Goal: Navigation & Orientation: Find specific page/section

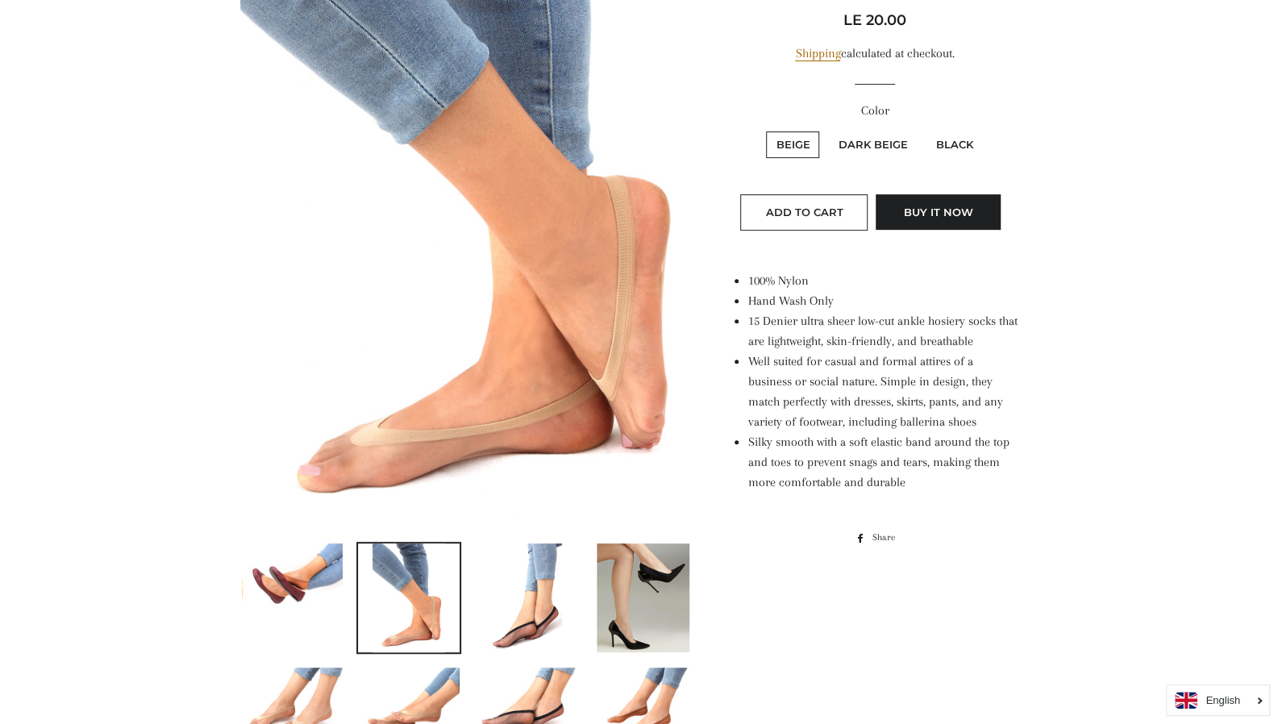
scroll to position [340, 0]
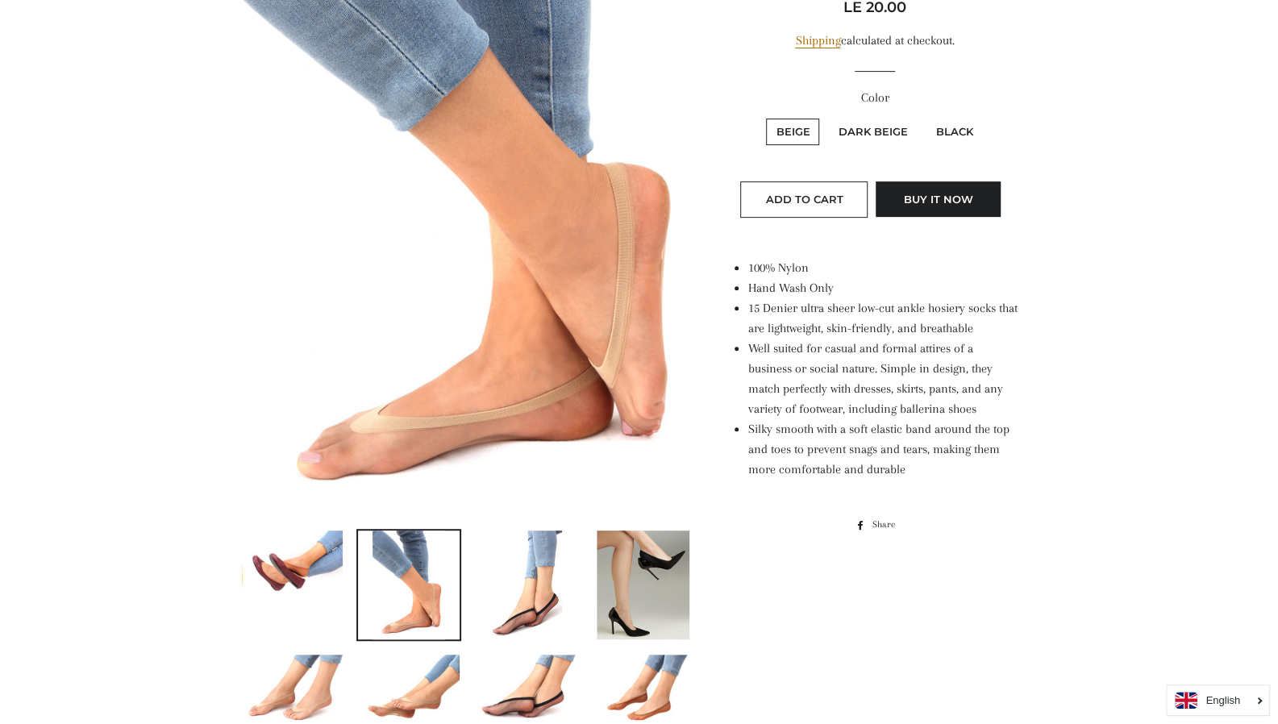
click at [298, 584] on img at bounding box center [293, 565] width 102 height 68
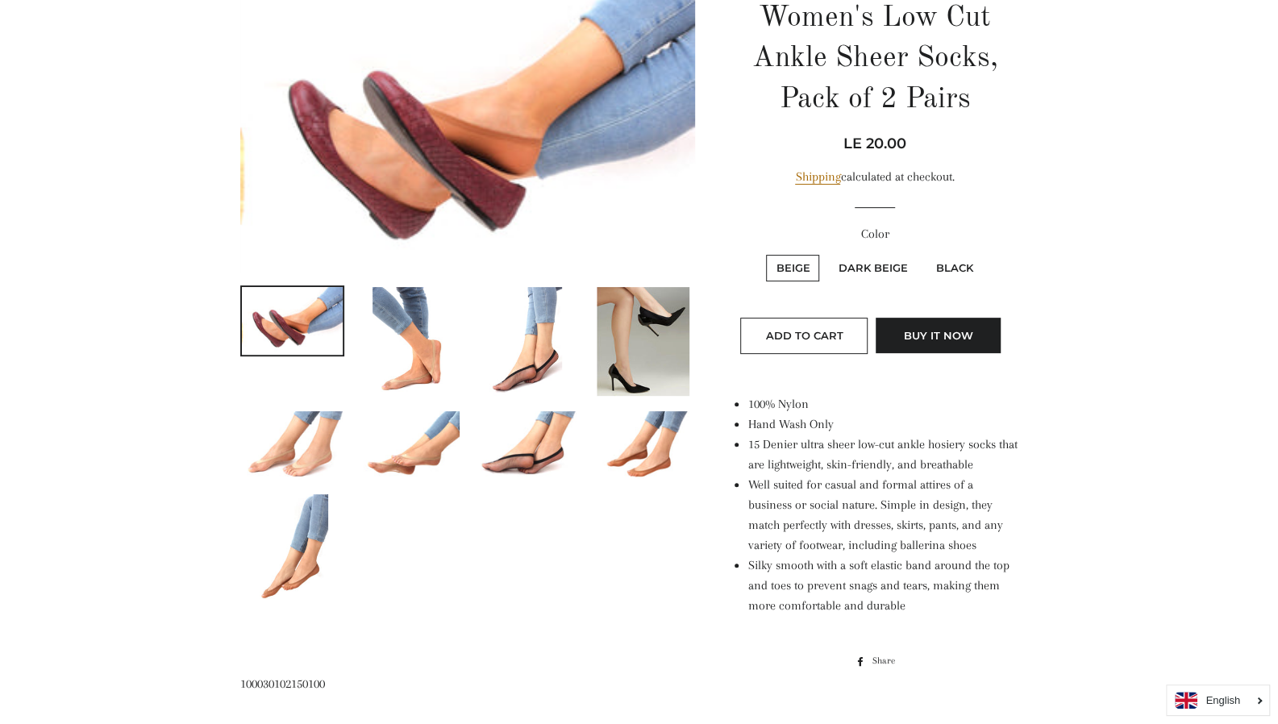
scroll to position [185, 0]
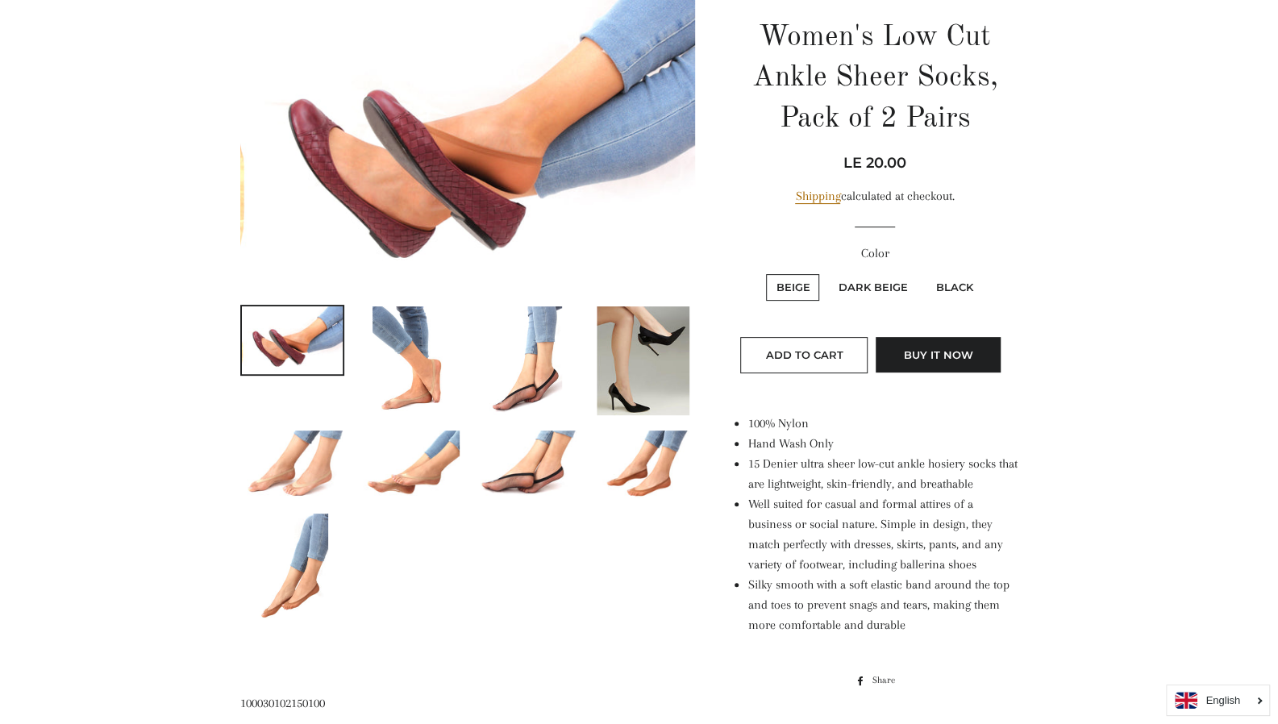
click at [526, 367] on img at bounding box center [526, 360] width 73 height 109
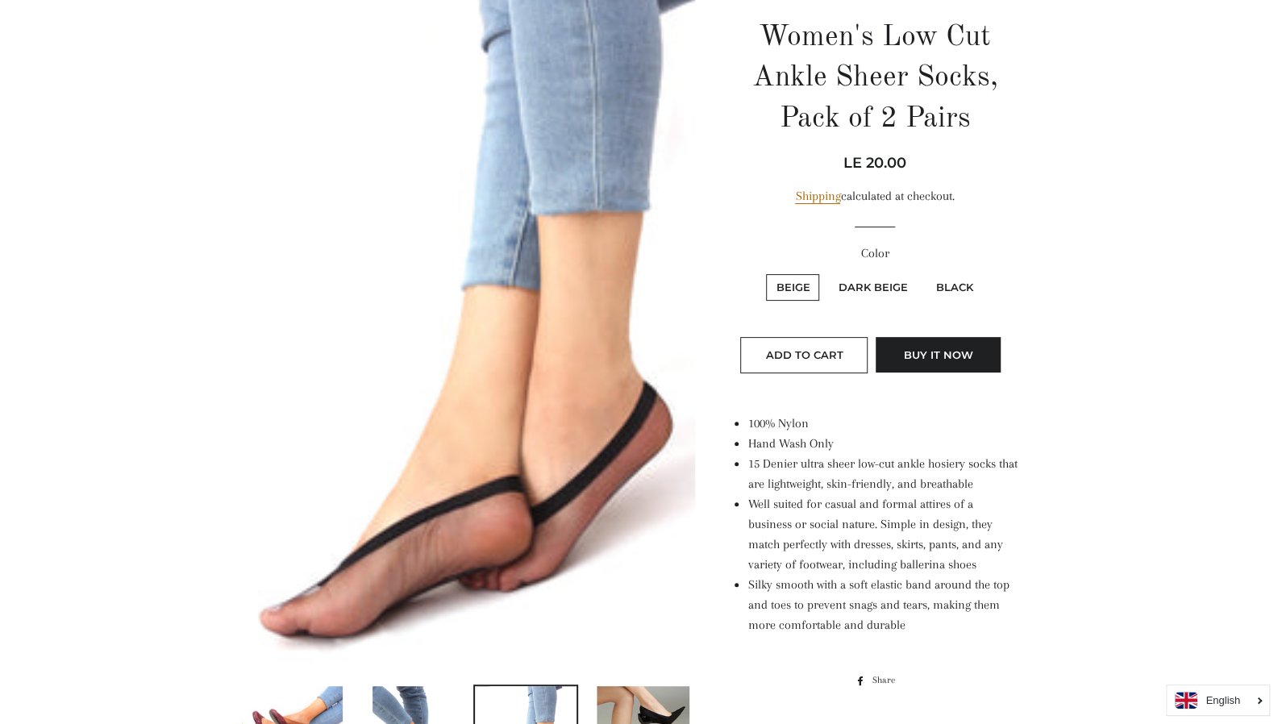
scroll to position [433, 0]
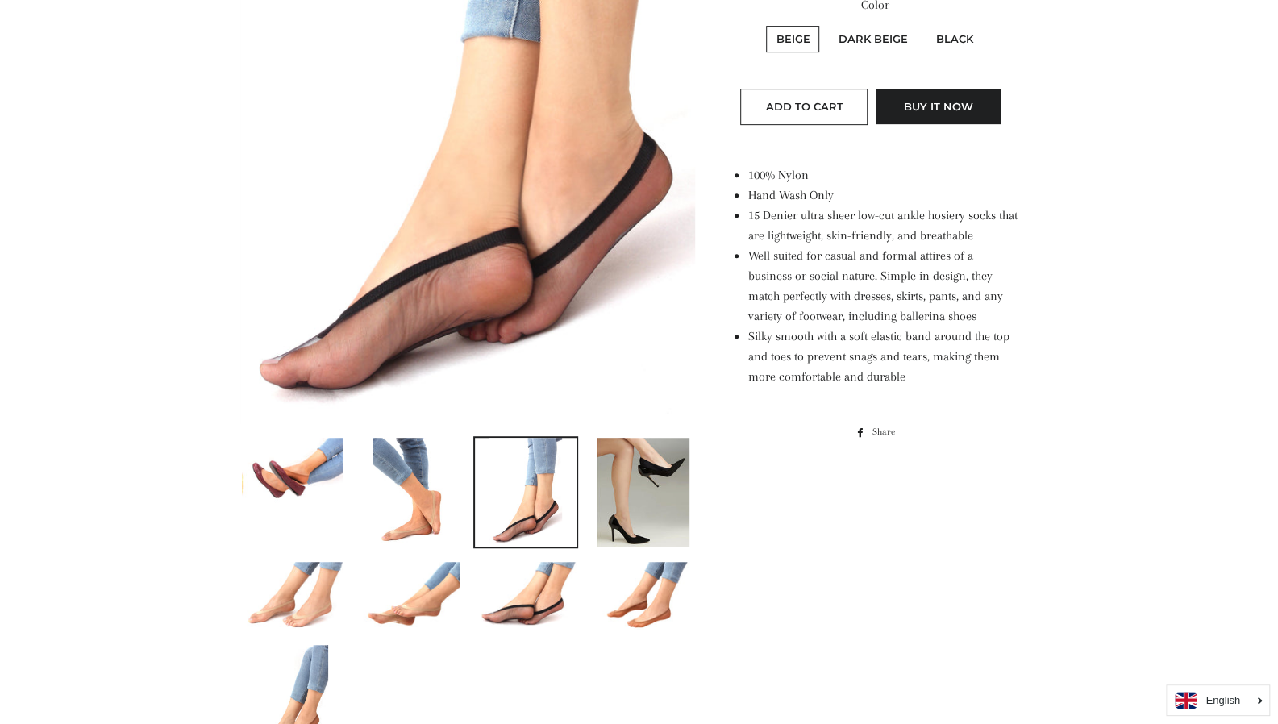
click at [626, 463] on img at bounding box center [643, 492] width 93 height 109
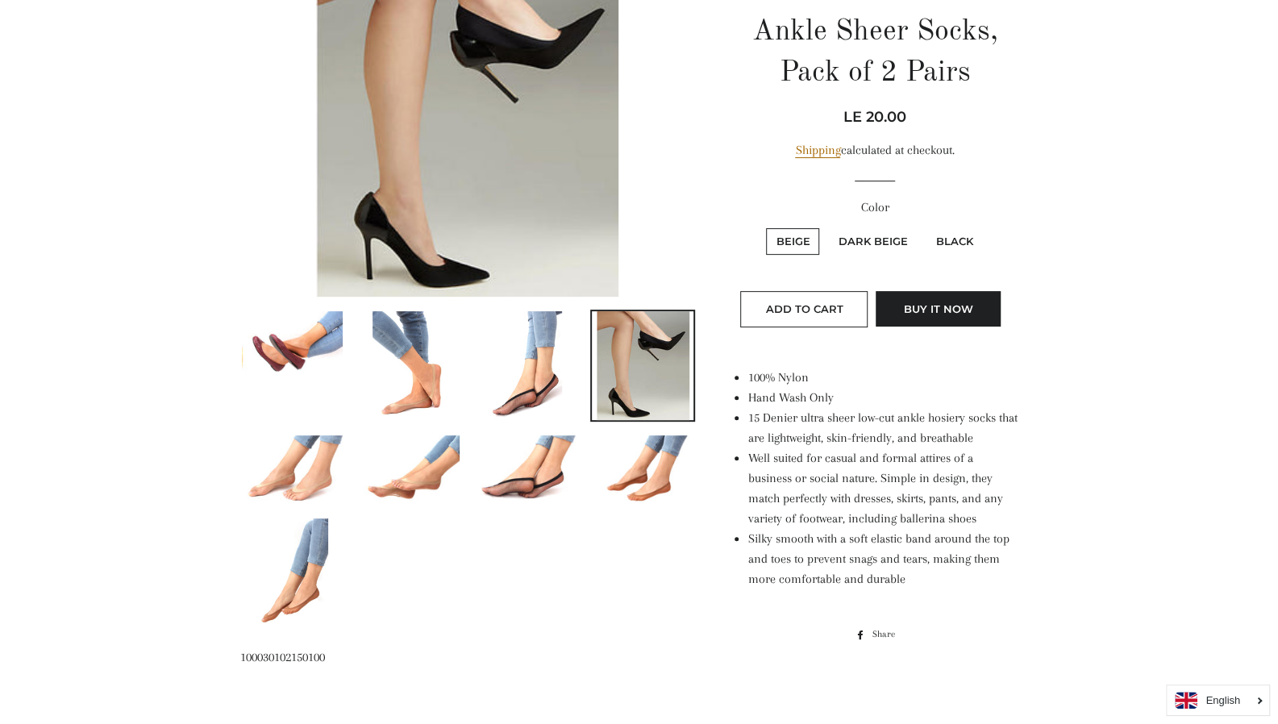
scroll to position [217, 0]
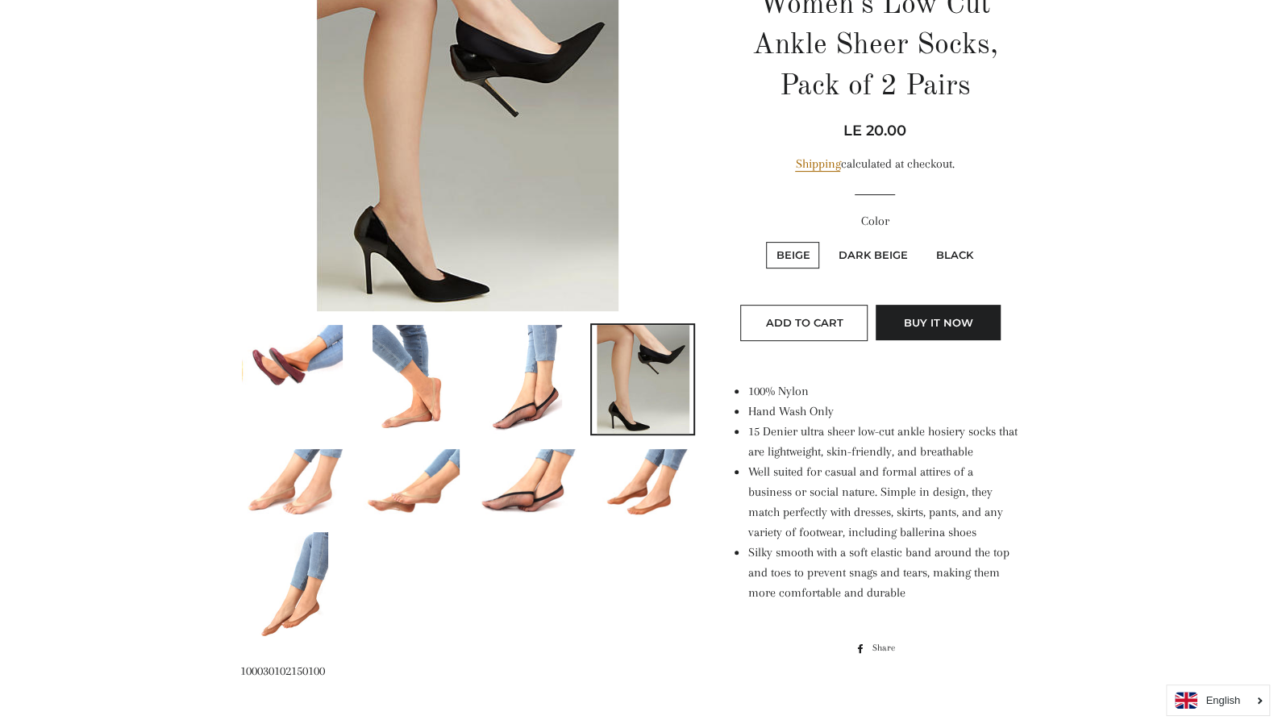
click at [336, 465] on img at bounding box center [293, 483] width 102 height 68
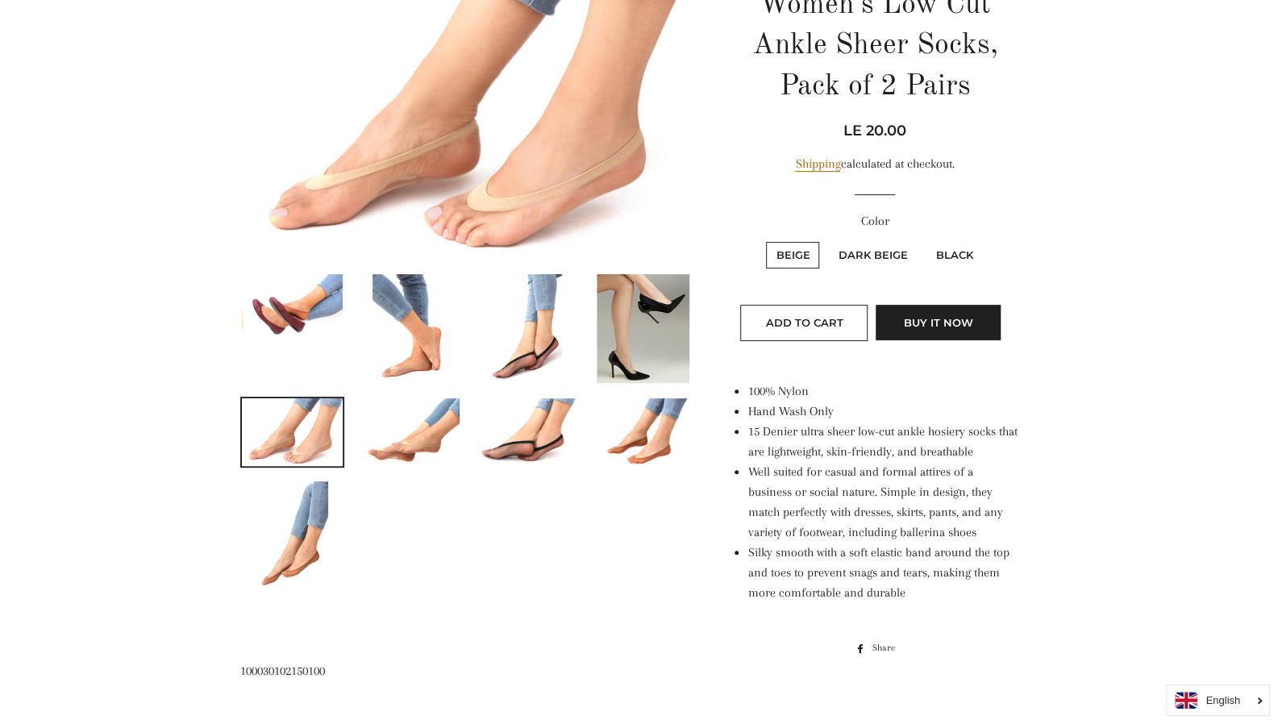
click at [397, 477] on ul at bounding box center [462, 438] width 468 height 331
click at [436, 445] on img at bounding box center [409, 432] width 102 height 68
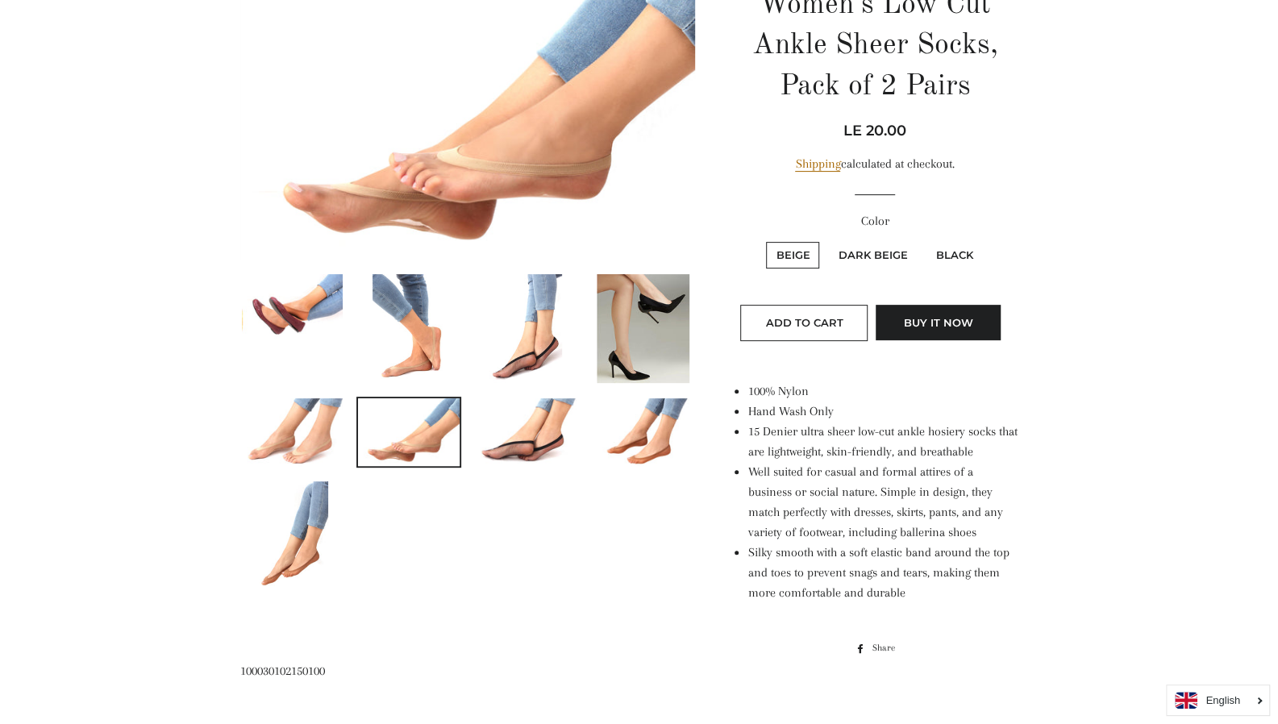
click at [514, 440] on img at bounding box center [526, 432] width 102 height 68
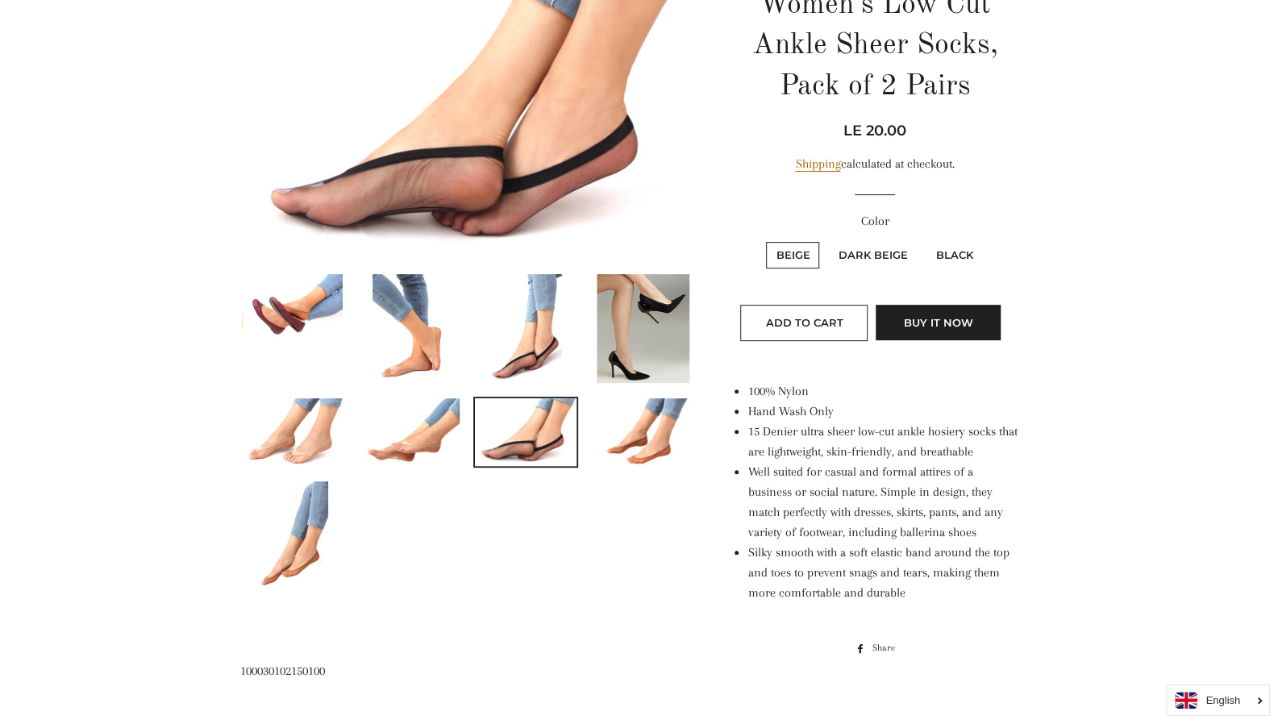
click at [645, 436] on img at bounding box center [643, 432] width 102 height 68
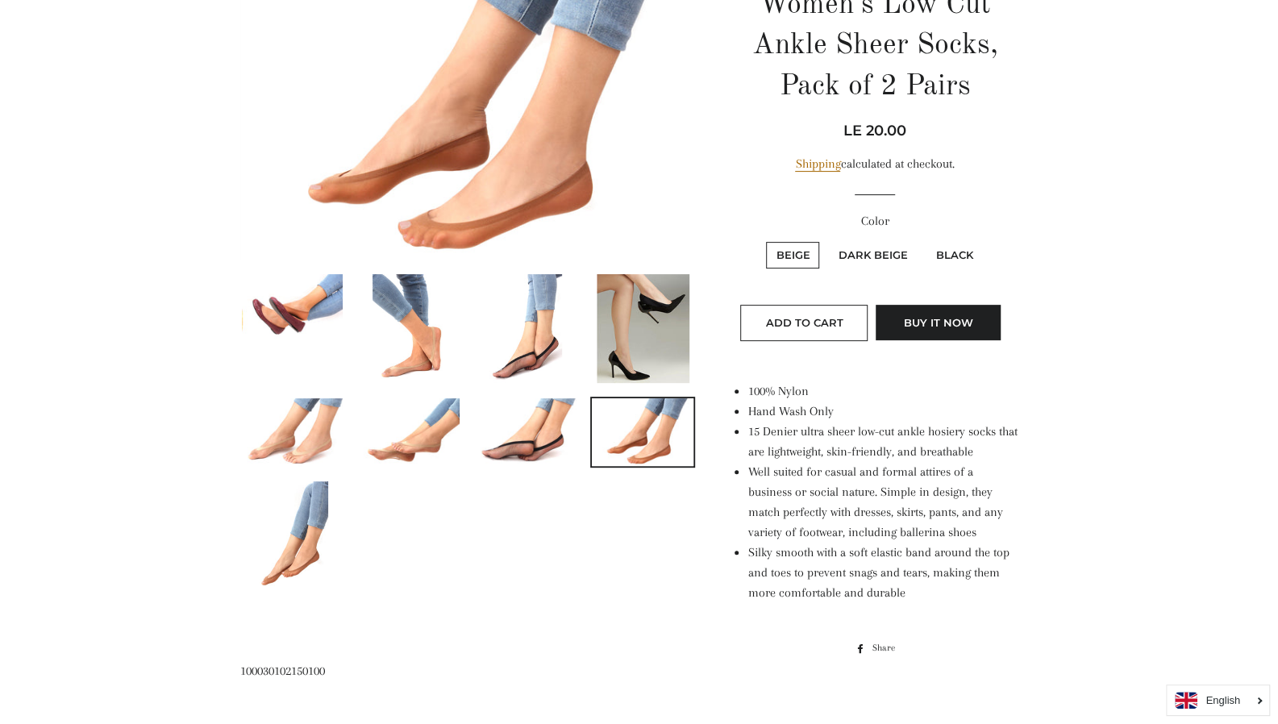
click at [326, 515] on img at bounding box center [292, 535] width 73 height 109
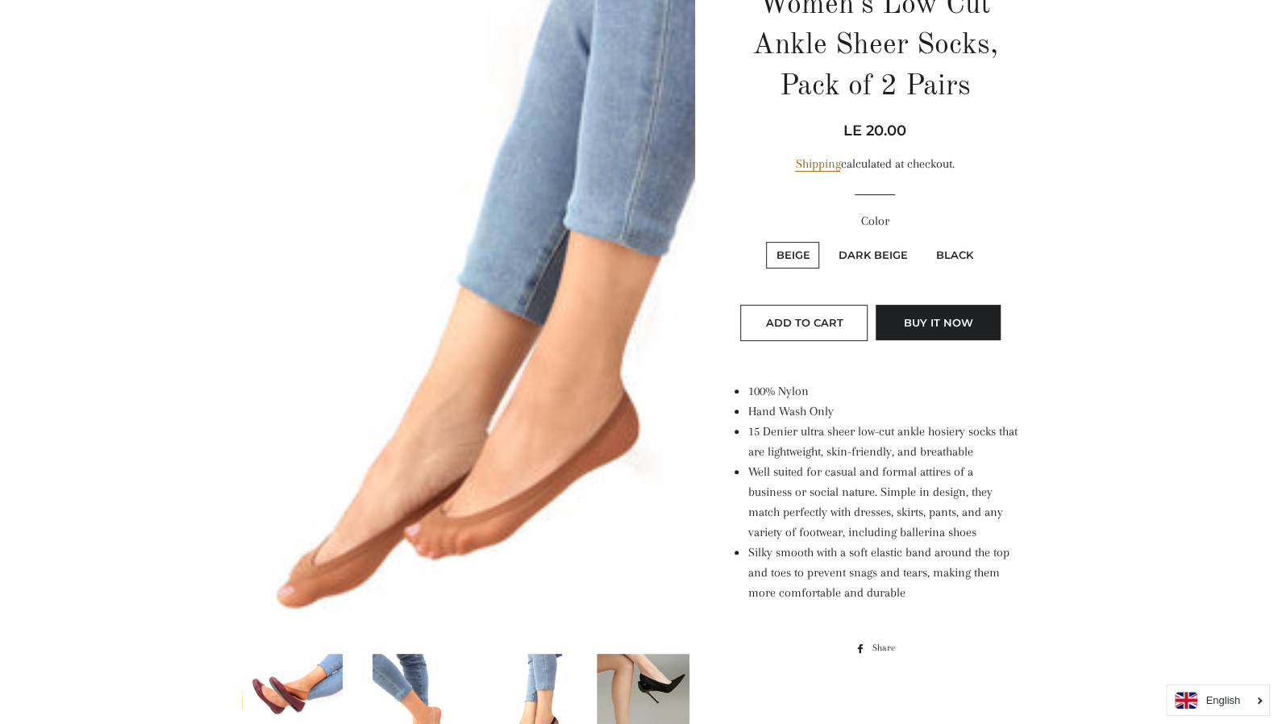
scroll to position [0, 0]
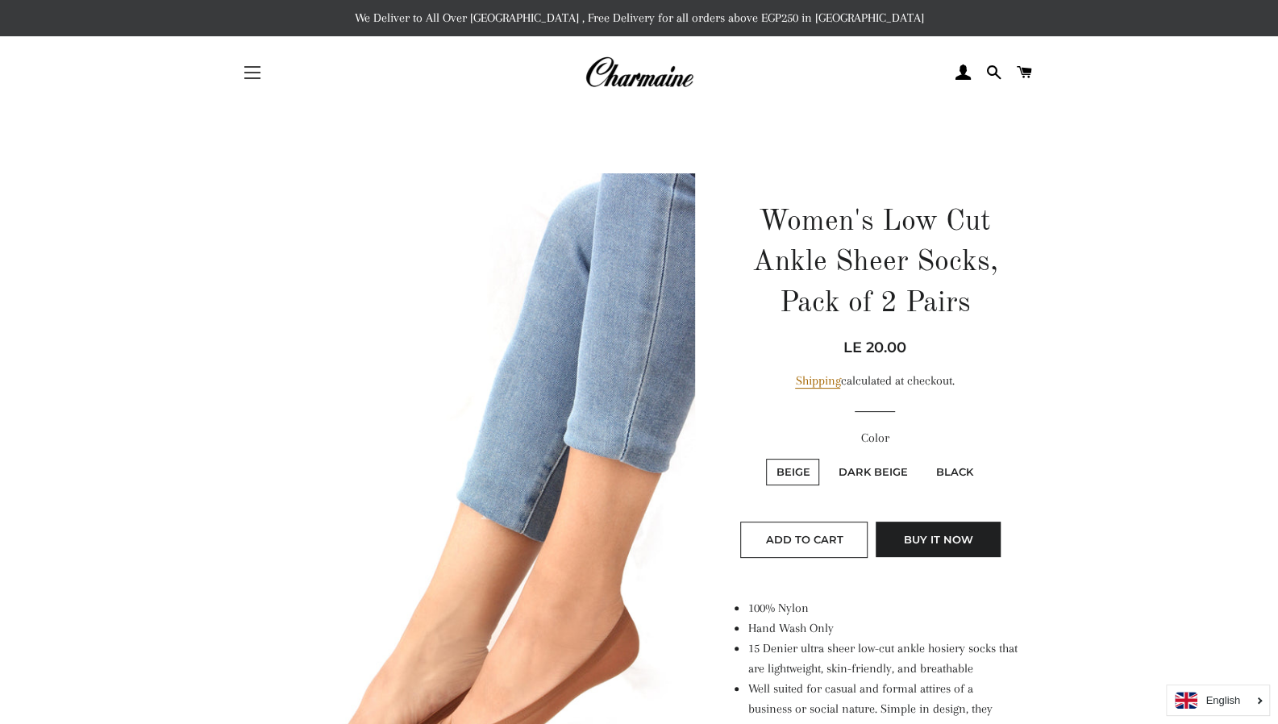
click at [253, 72] on span "button" at bounding box center [252, 73] width 16 height 2
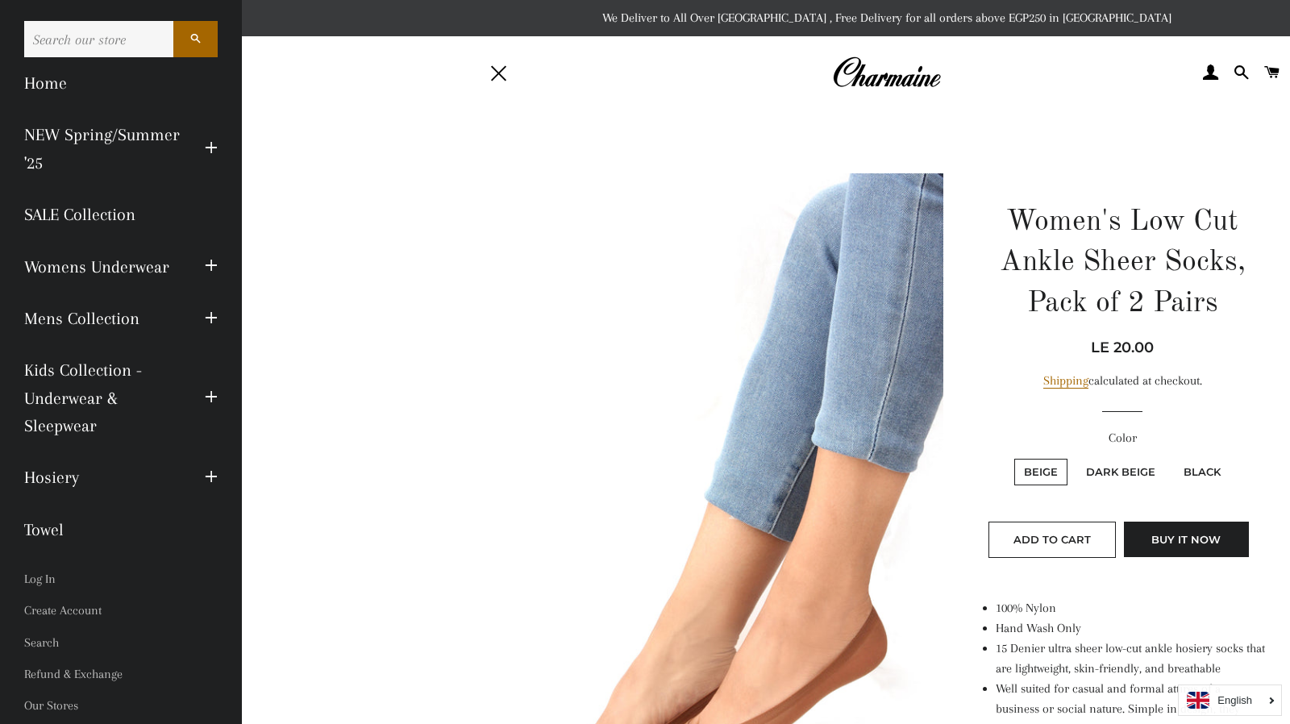
click at [858, 81] on img at bounding box center [886, 72] width 109 height 35
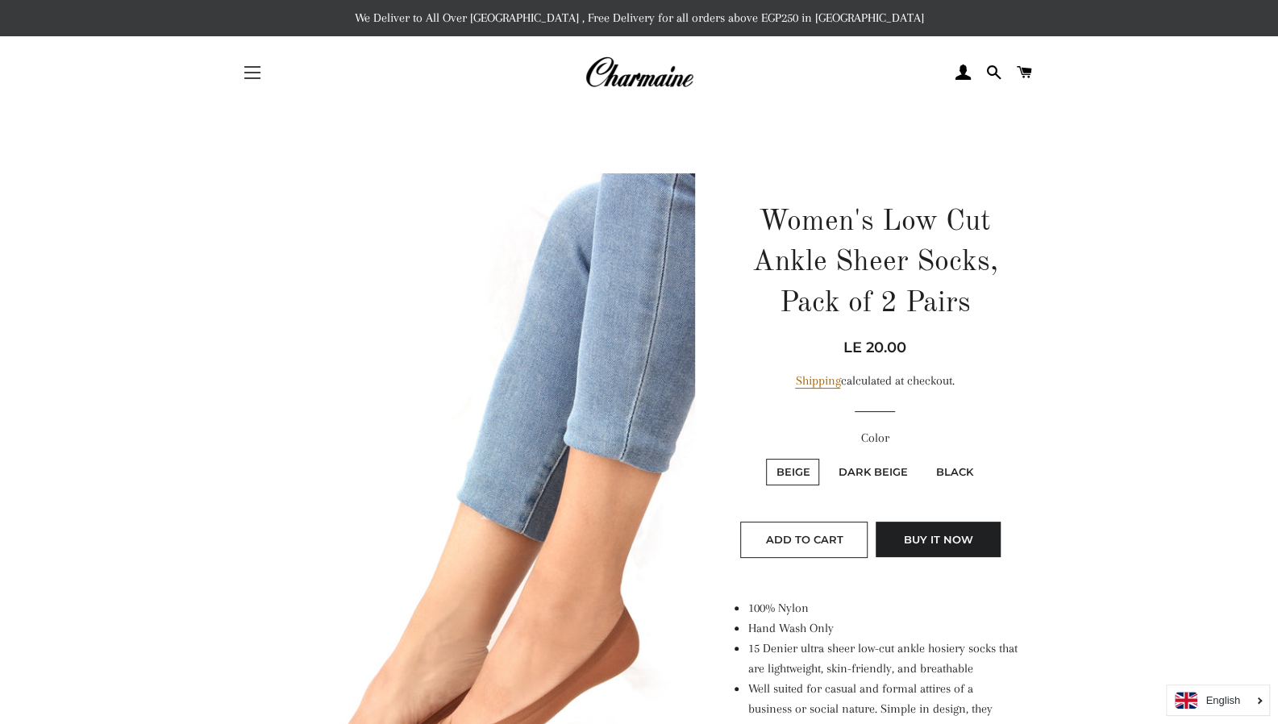
click at [248, 74] on button "Site navigation" at bounding box center [252, 72] width 40 height 40
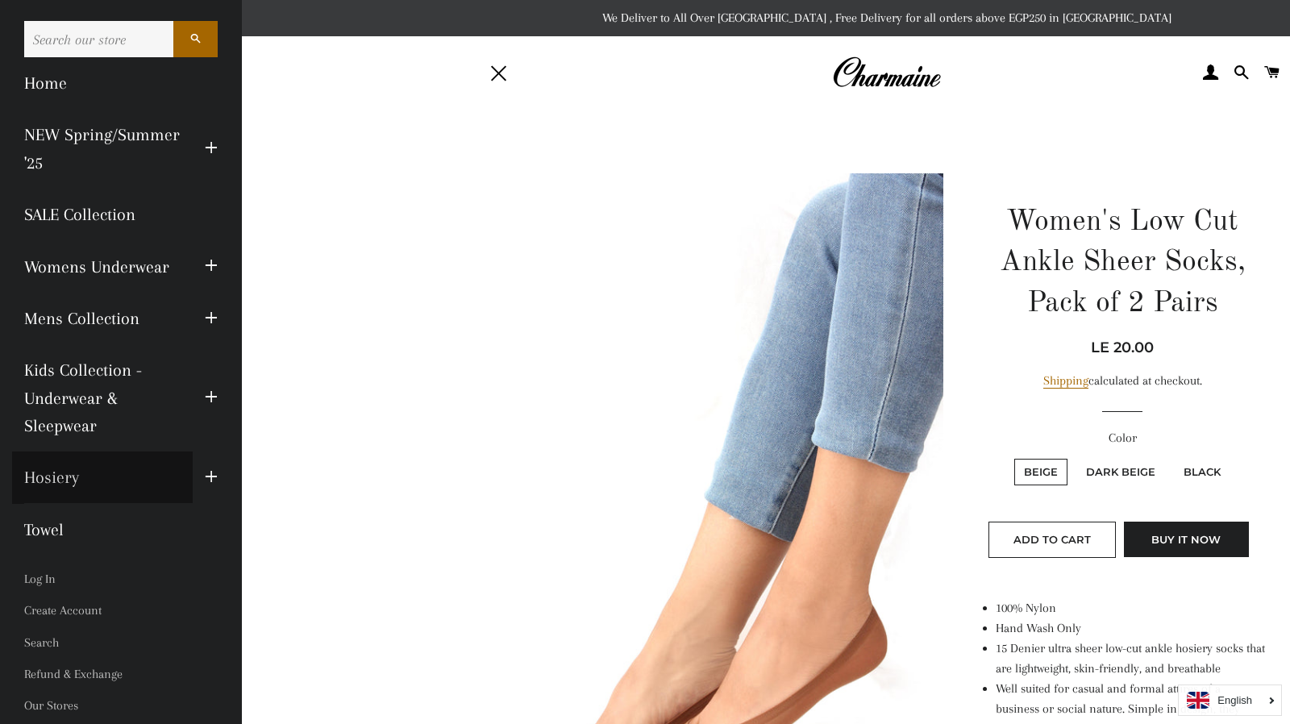
click at [64, 473] on link "Hosiery" at bounding box center [102, 478] width 181 height 52
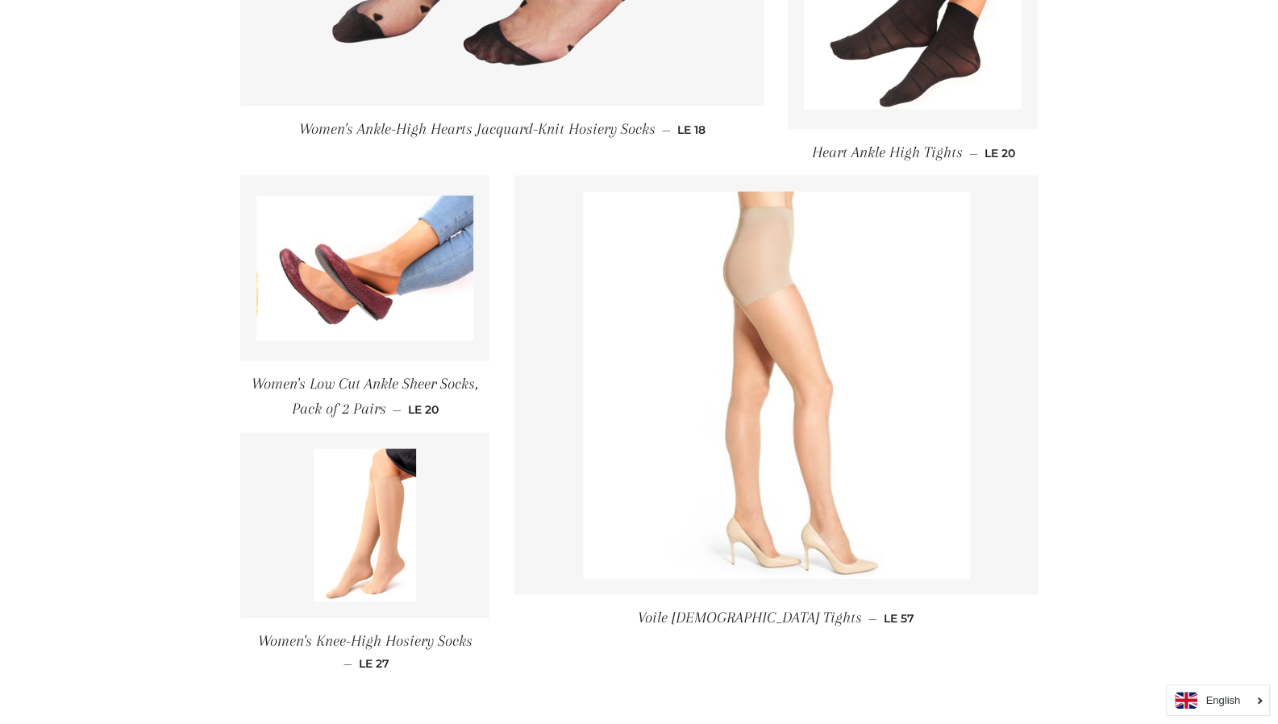
scroll to position [2282, 0]
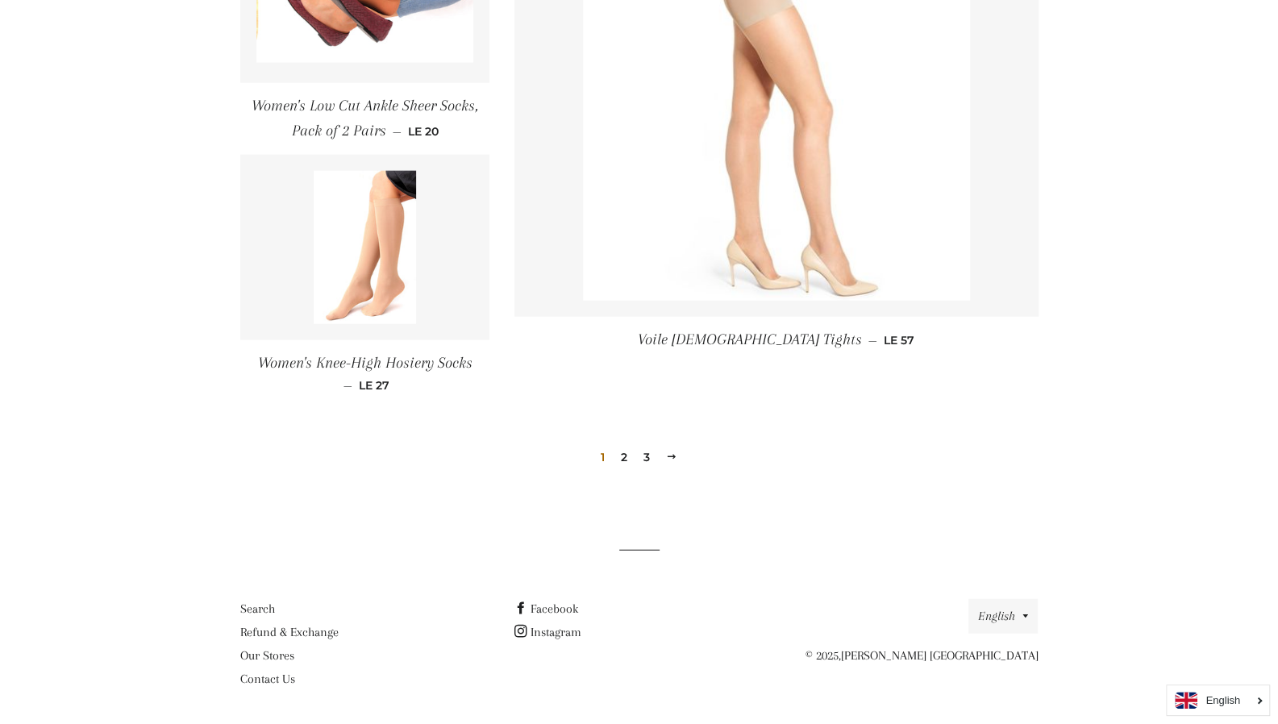
click at [624, 456] on link "2" at bounding box center [624, 457] width 19 height 24
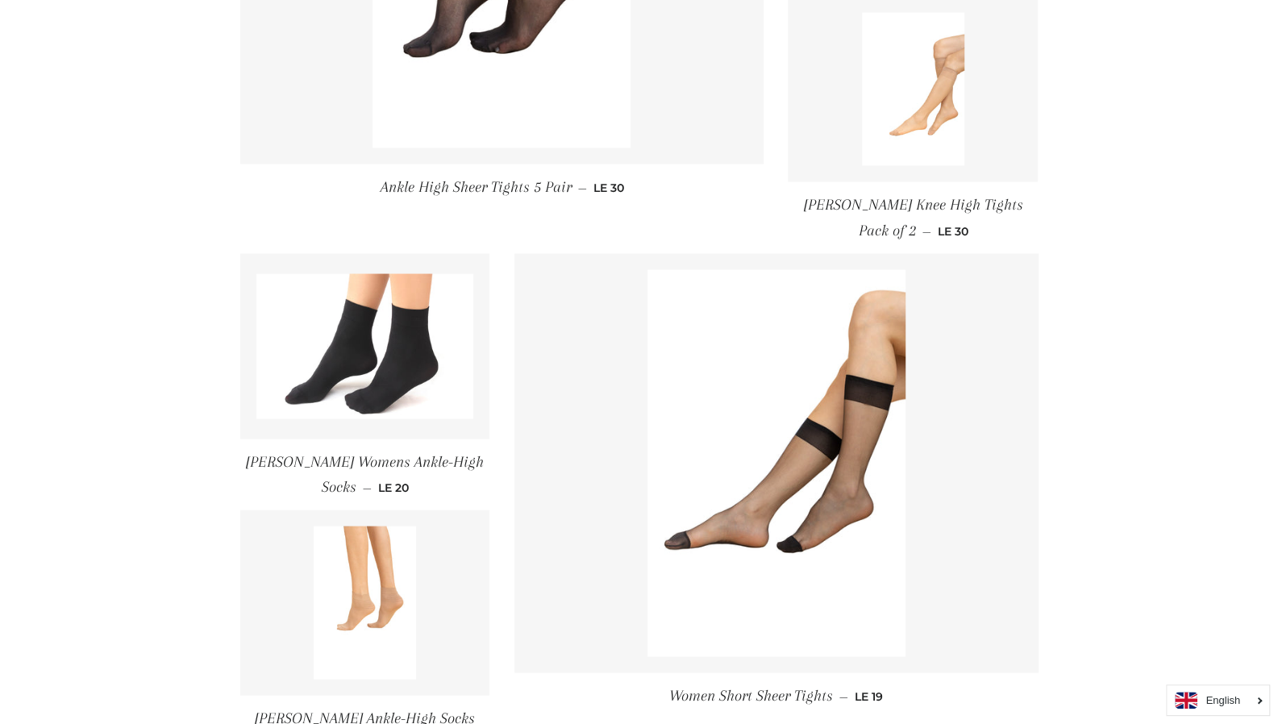
scroll to position [2202, 0]
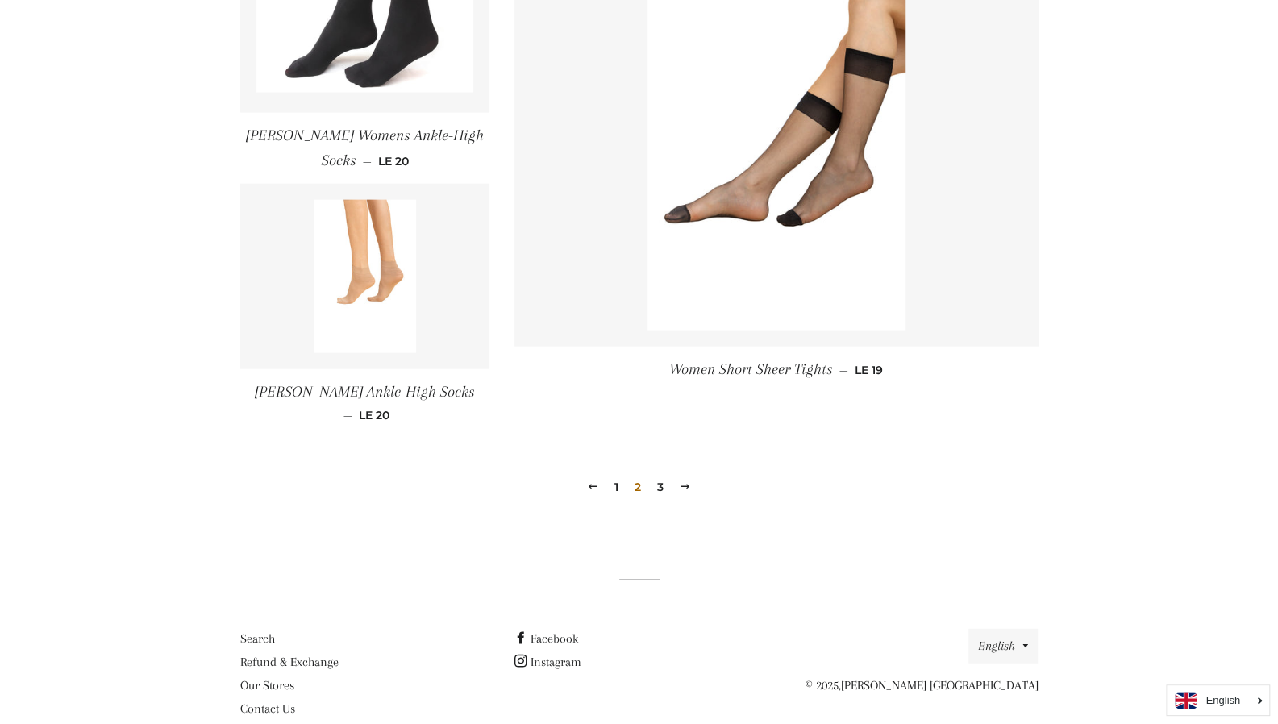
click at [662, 475] on link "3" at bounding box center [660, 487] width 19 height 24
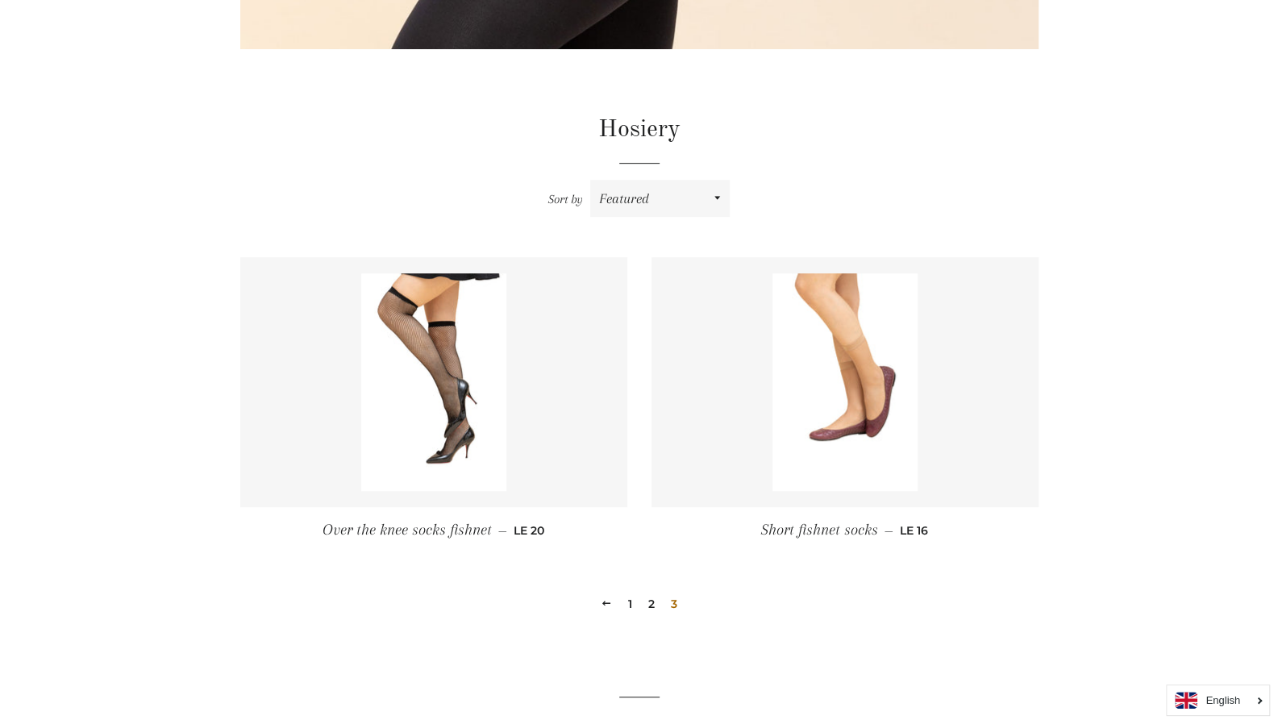
scroll to position [448, 0]
